Goal: Task Accomplishment & Management: Manage account settings

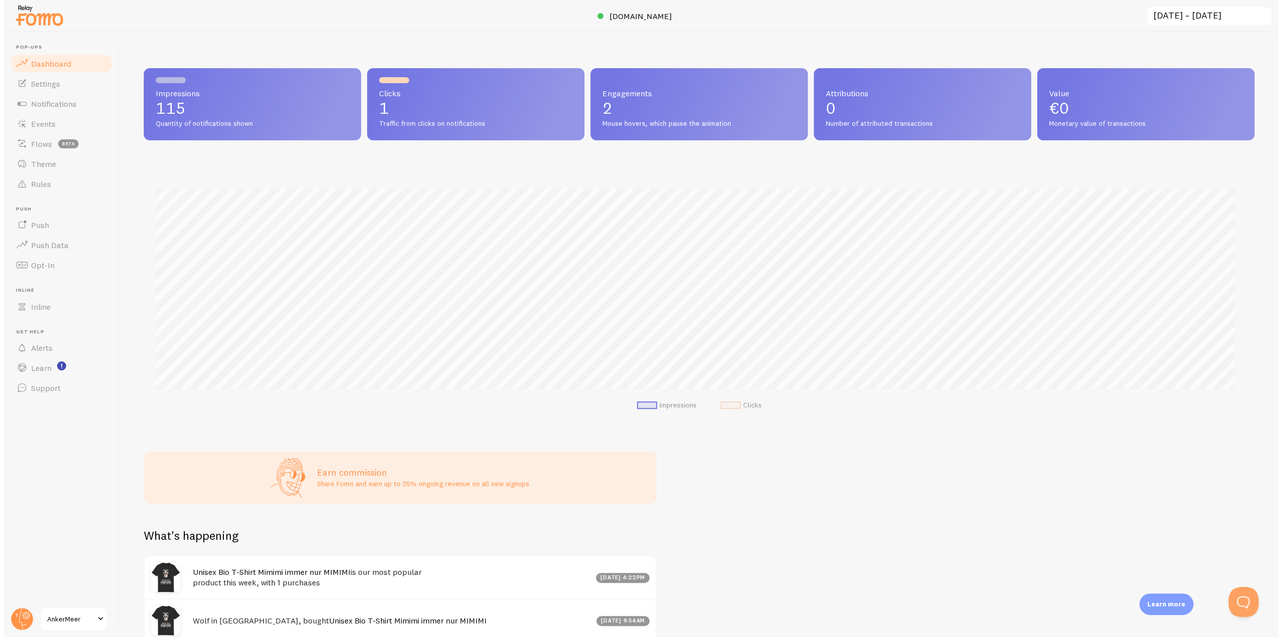
scroll to position [263, 1111]
click at [227, 97] on span "Impressions" at bounding box center [249, 93] width 195 height 8
click at [395, 83] on div "Clicks 1 Traffic from clicks on notifications" at bounding box center [474, 104] width 219 height 72
drag, startPoint x: 393, startPoint y: 78, endPoint x: 481, endPoint y: 81, distance: 88.2
click at [481, 81] on div "Clicks 1 Traffic from clicks on notifications" at bounding box center [474, 104] width 219 height 72
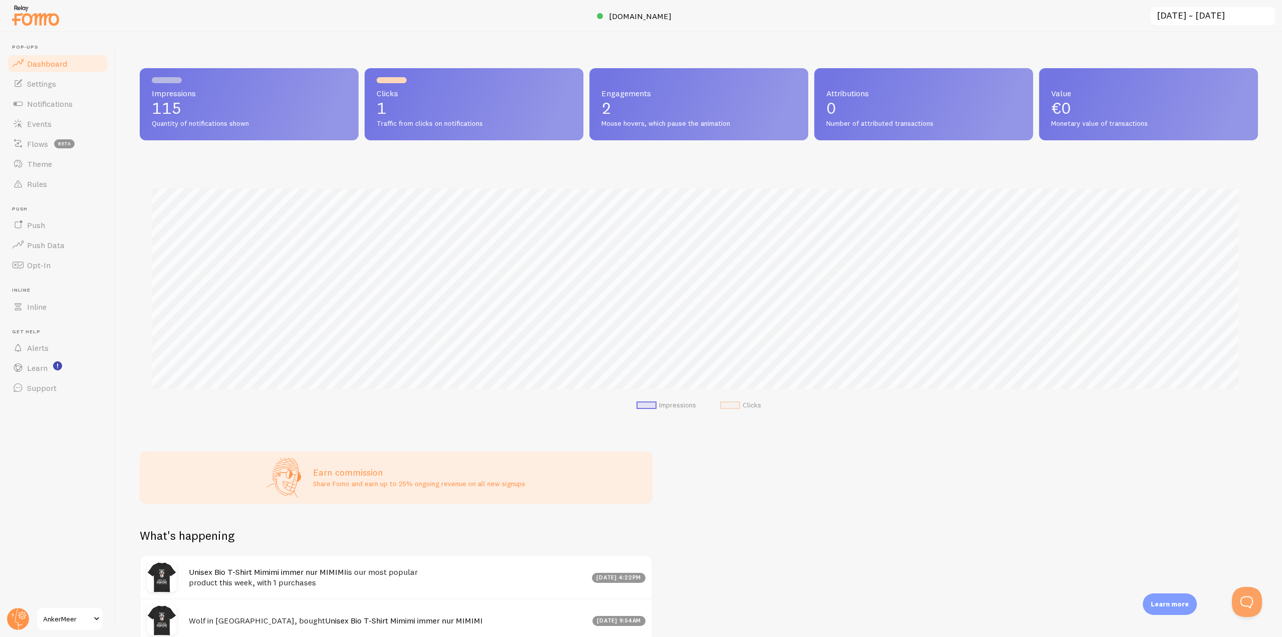
click at [400, 89] on span "Clicks" at bounding box center [474, 93] width 195 height 8
click at [396, 81] on div at bounding box center [392, 80] width 30 height 6
click at [168, 78] on div at bounding box center [167, 80] width 30 height 6
click at [611, 97] on span "Engagements" at bounding box center [698, 93] width 195 height 8
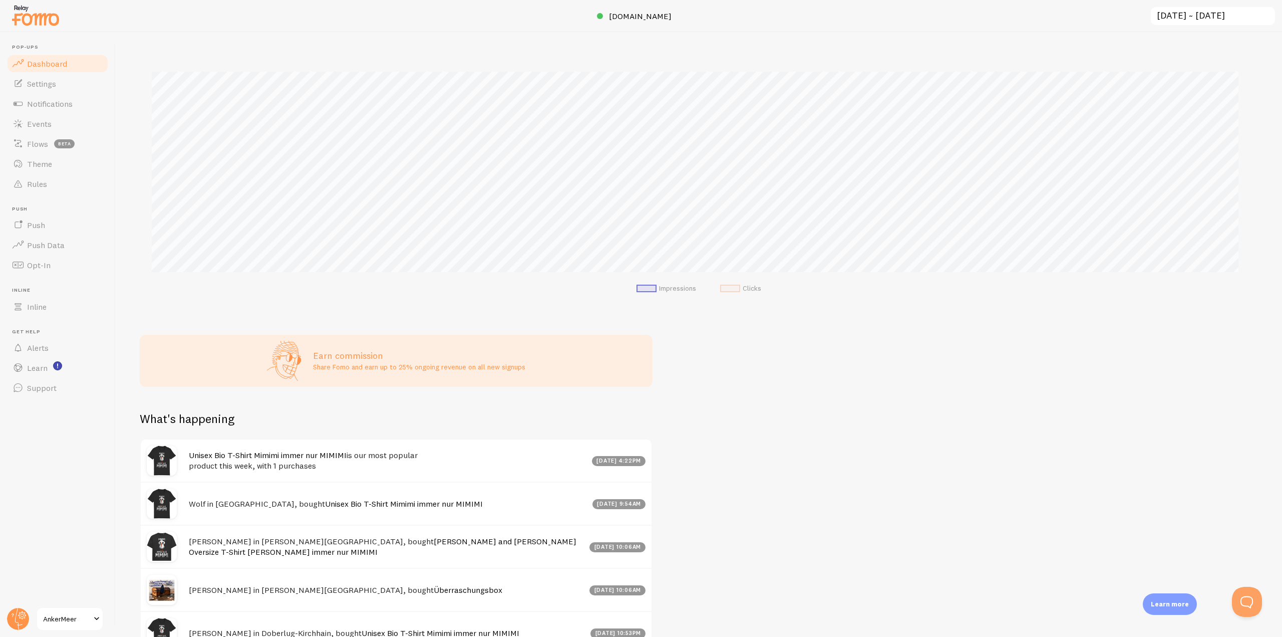
scroll to position [225, 0]
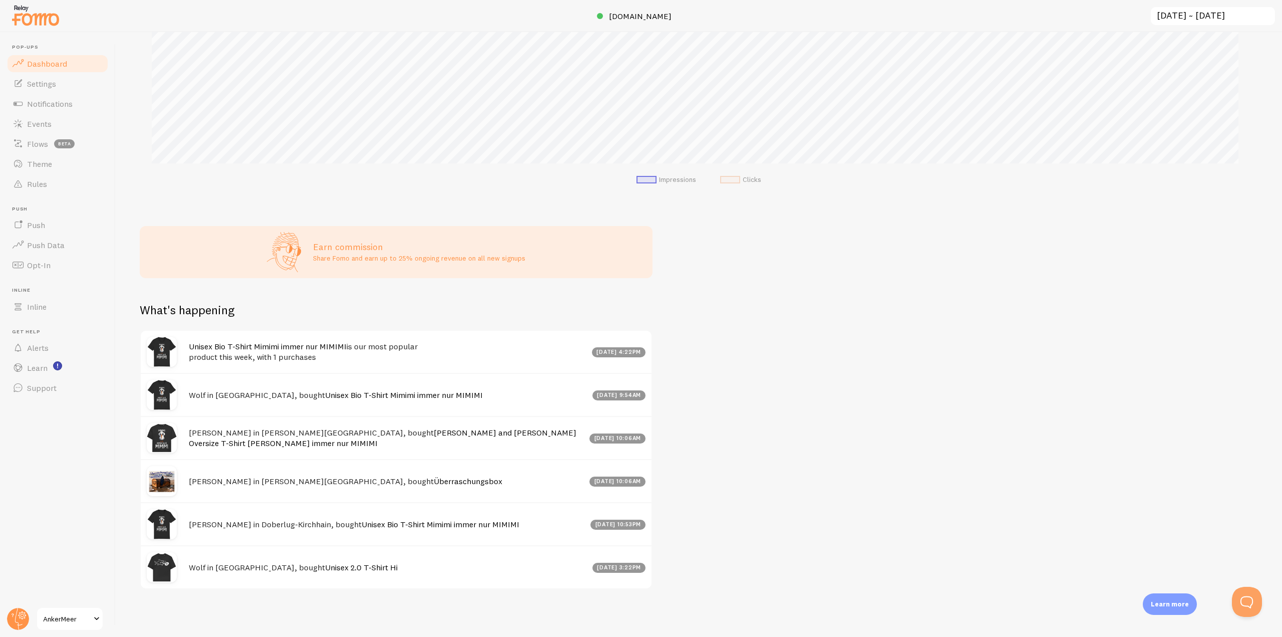
click at [86, 613] on span "AnkerMeer" at bounding box center [67, 618] width 48 height 12
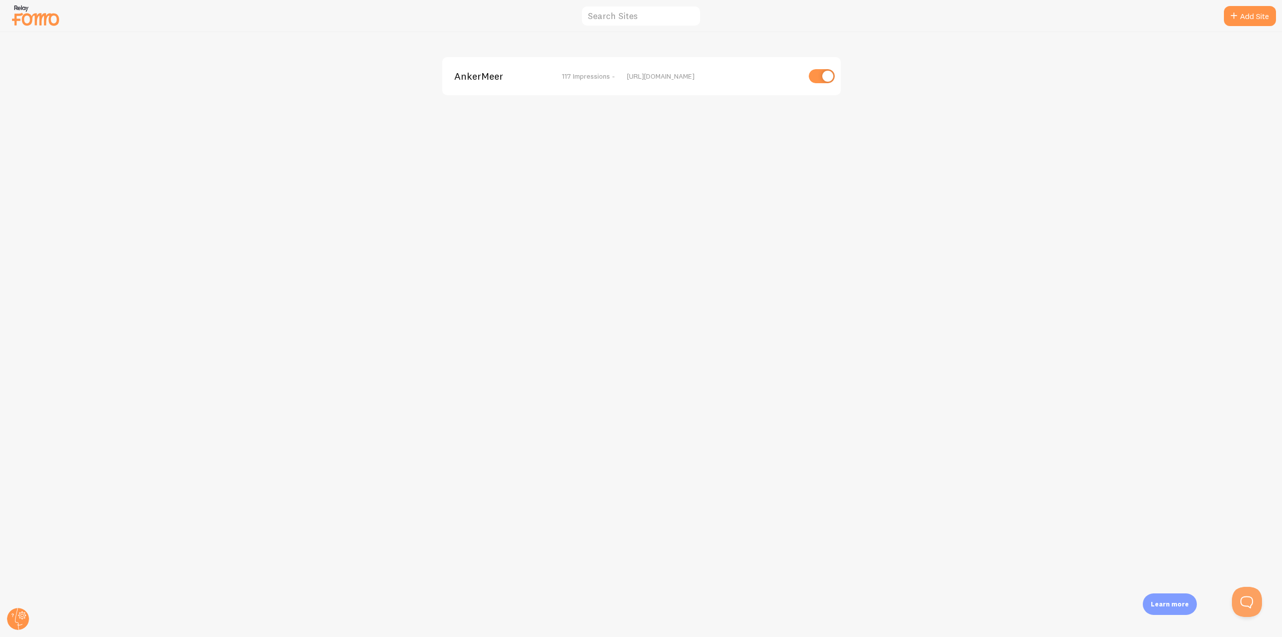
click at [817, 78] on input "checkbox" at bounding box center [822, 76] width 26 height 14
checkbox input "false"
